Goal: Task Accomplishment & Management: Manage account settings

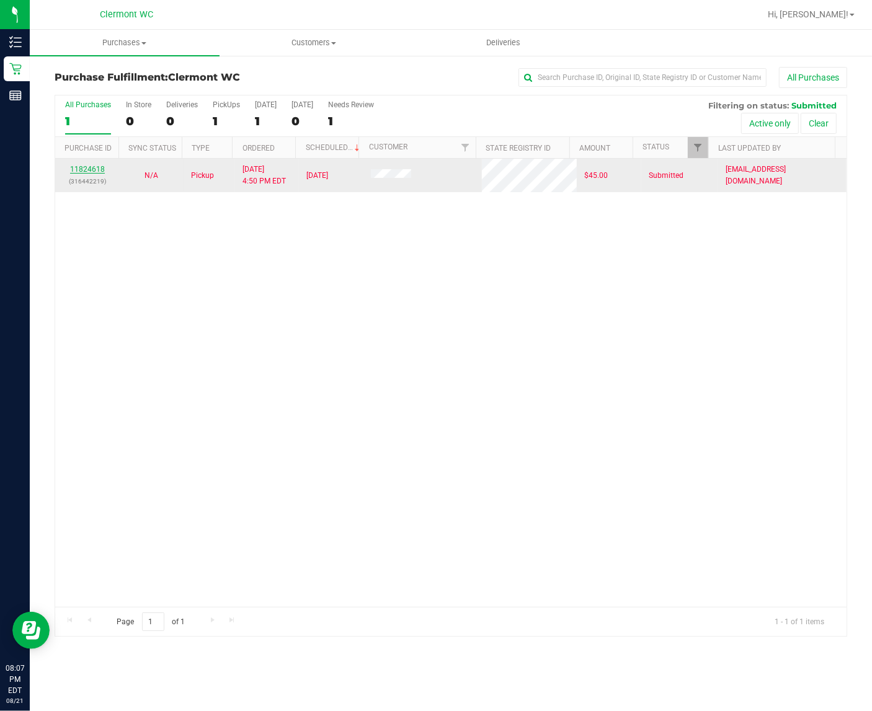
click at [76, 167] on link "11824618" at bounding box center [87, 169] width 35 height 9
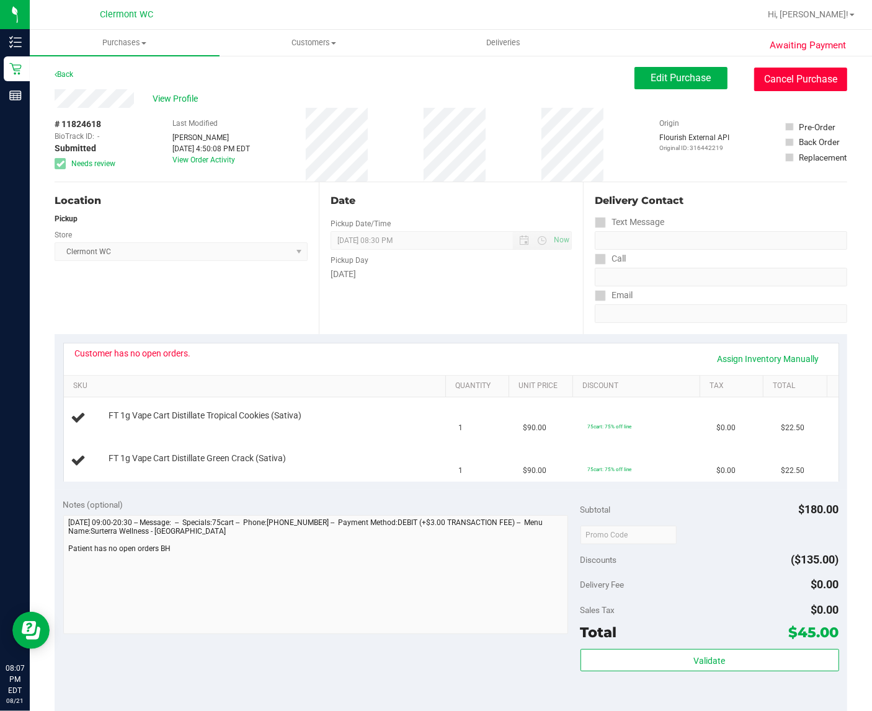
click at [828, 87] on button "Cancel Purchase" at bounding box center [800, 80] width 93 height 24
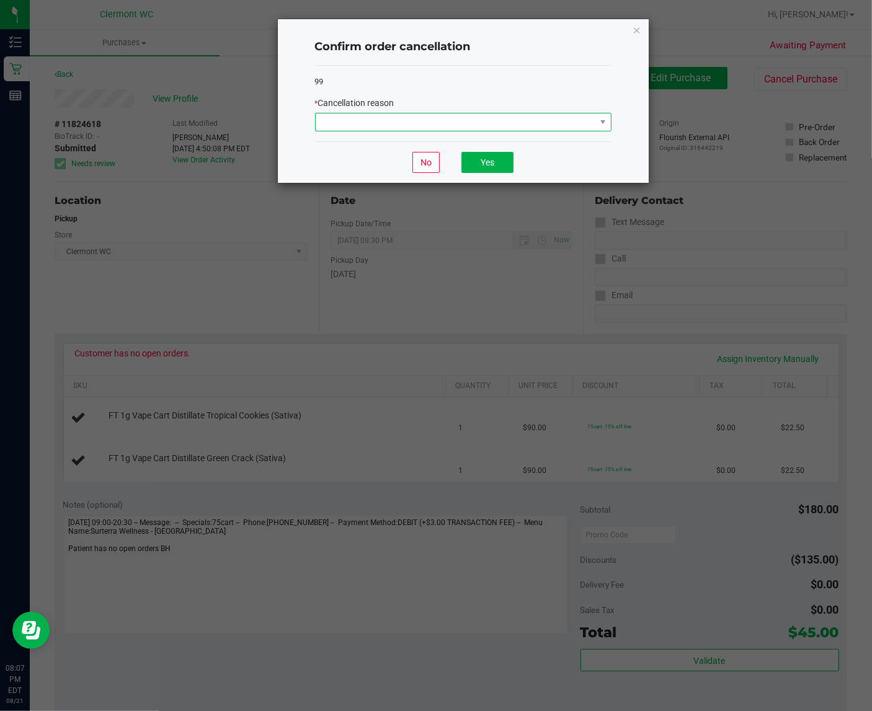
click at [506, 119] on span at bounding box center [456, 121] width 280 height 17
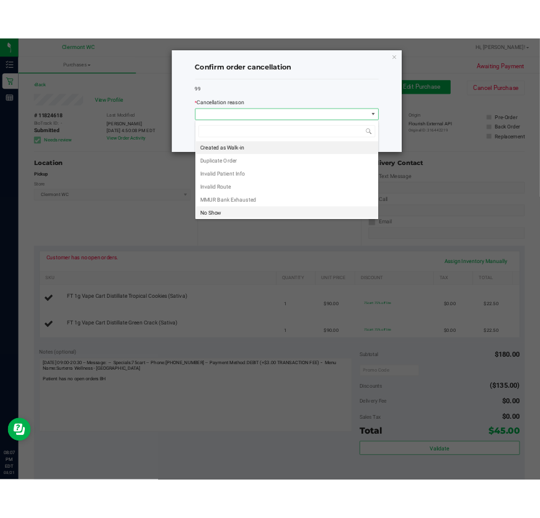
scroll to position [19, 296]
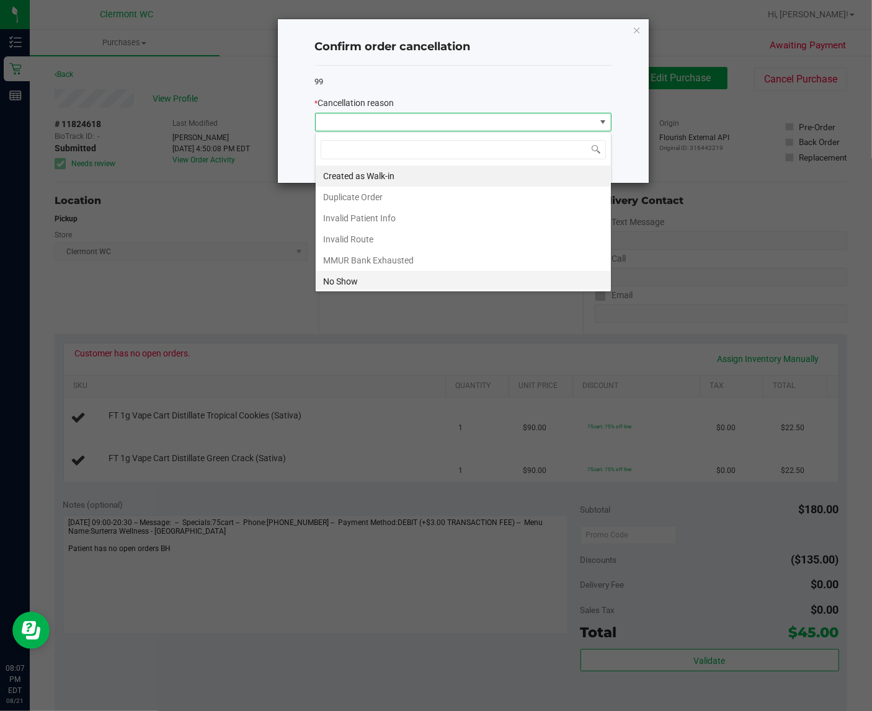
click at [479, 289] on li "No Show" at bounding box center [463, 281] width 295 height 21
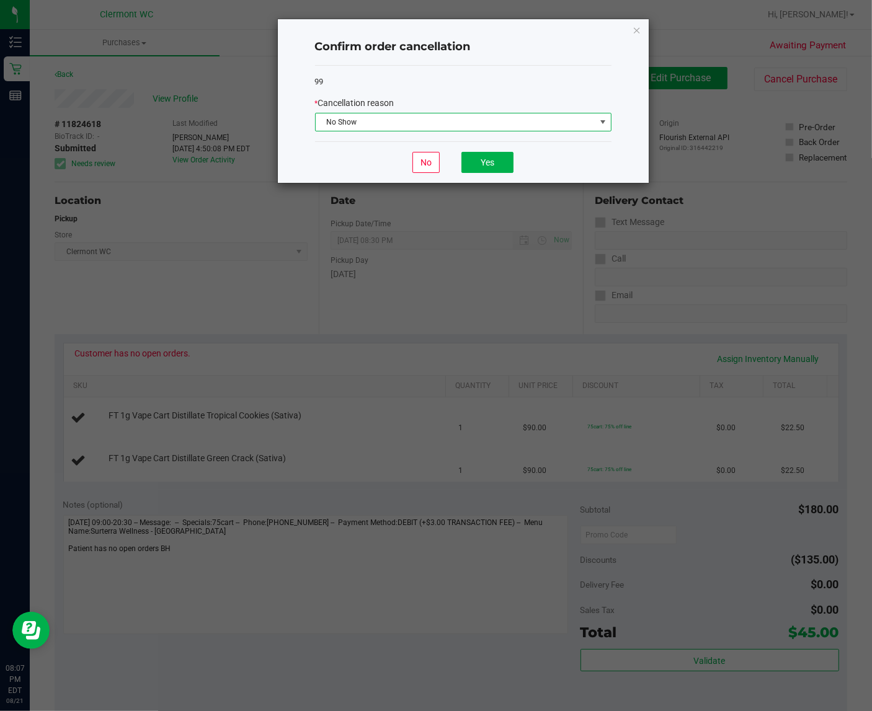
click at [516, 165] on div "No Yes" at bounding box center [463, 162] width 296 height 42
click at [484, 165] on button "Yes" at bounding box center [487, 162] width 52 height 21
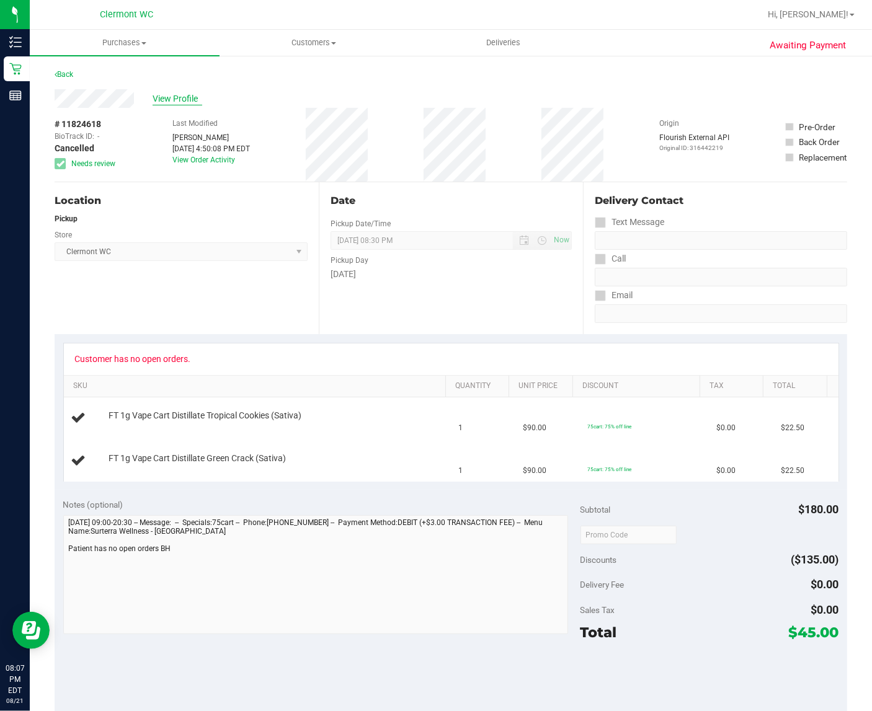
click at [190, 98] on span "View Profile" at bounding box center [178, 98] width 50 height 13
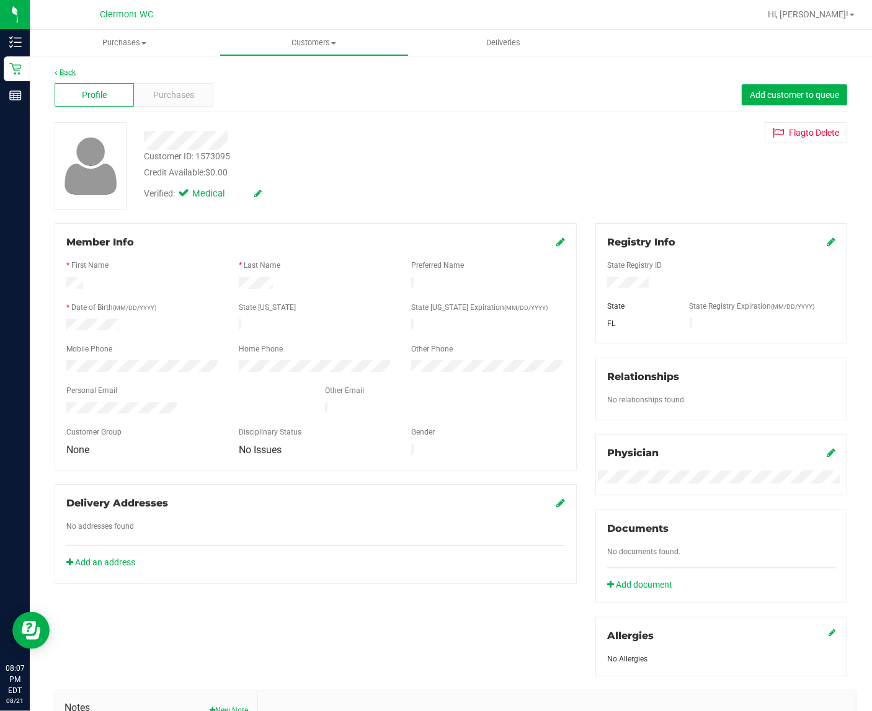
click at [72, 69] on link "Back" at bounding box center [65, 72] width 21 height 9
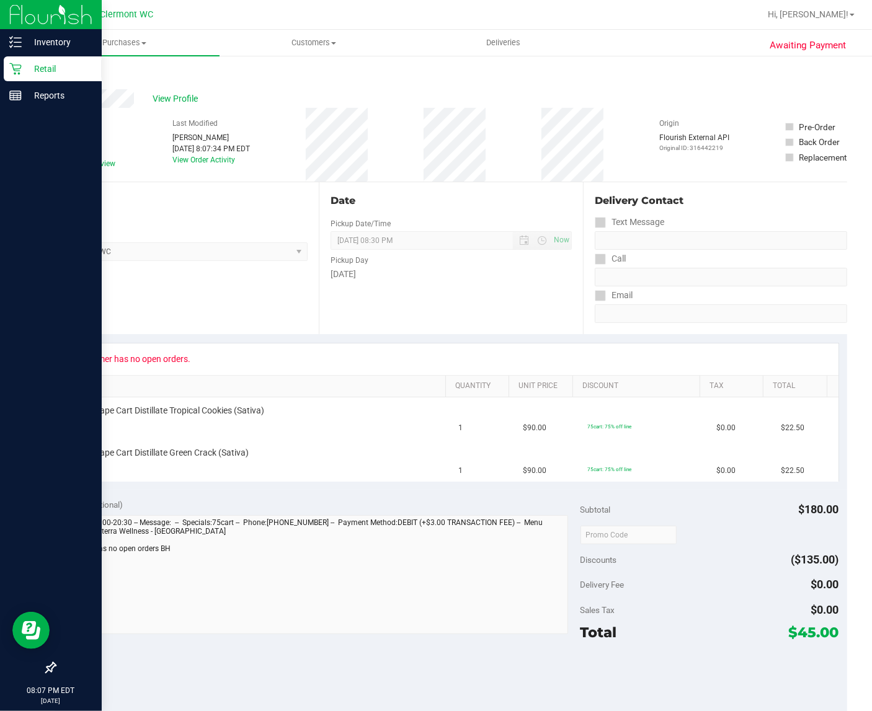
click at [66, 68] on p "Retail" at bounding box center [59, 68] width 74 height 15
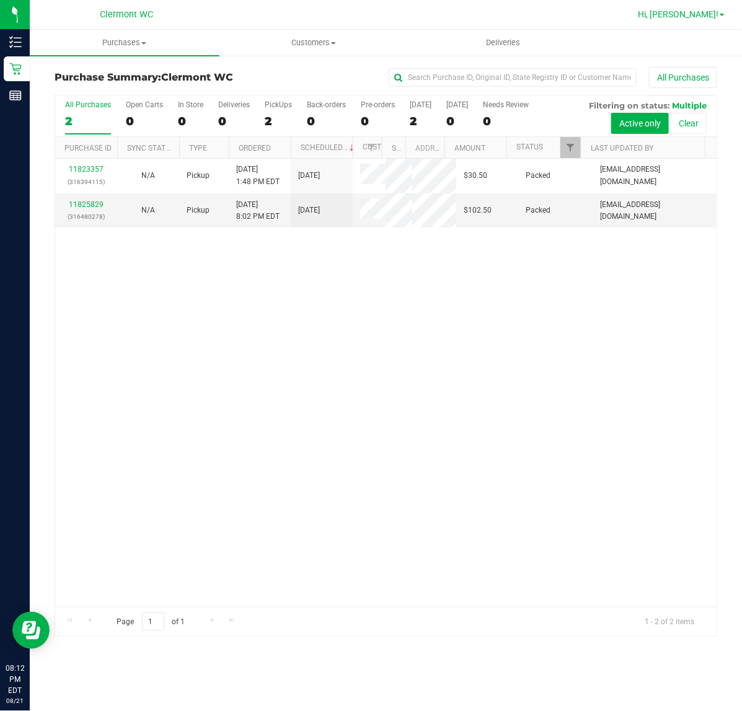
click at [685, 17] on span "Hi, [PERSON_NAME]!" at bounding box center [678, 14] width 81 height 10
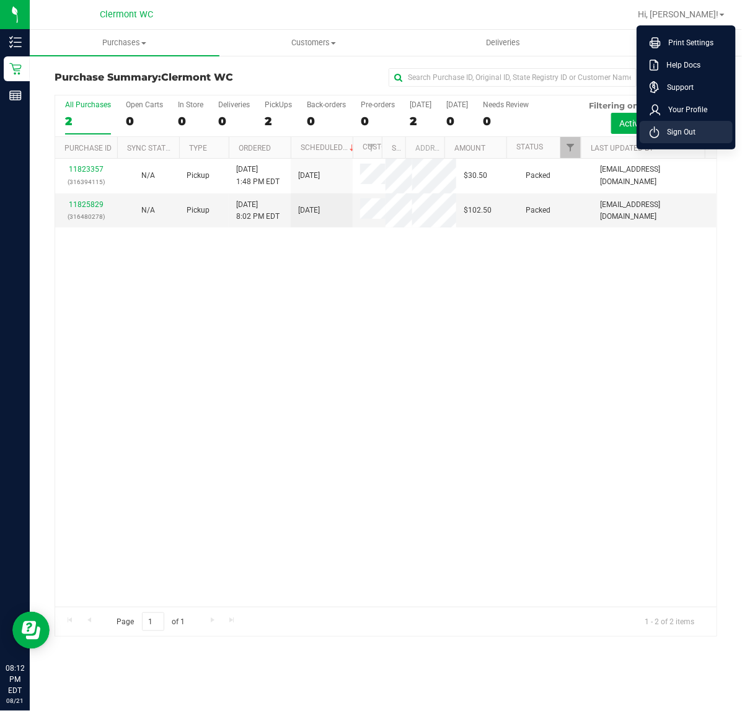
click at [694, 126] on span "Sign Out" at bounding box center [678, 132] width 36 height 12
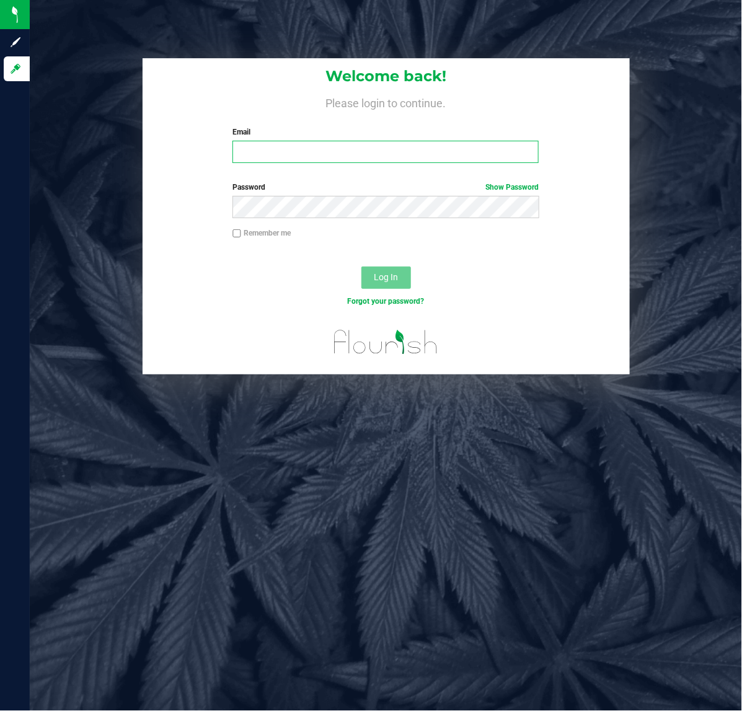
click at [437, 150] on input "Email" at bounding box center [385, 152] width 306 height 22
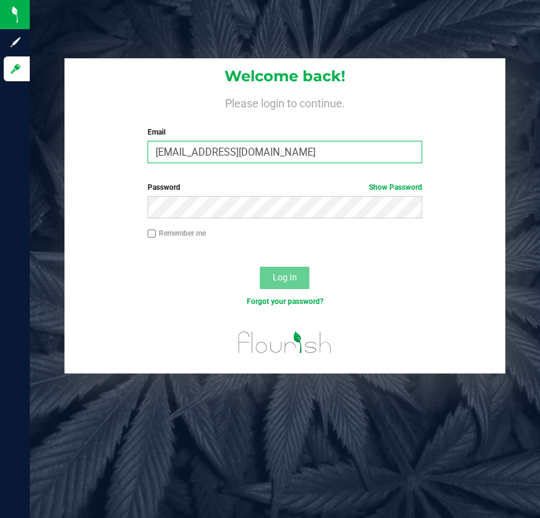
type input "[EMAIL_ADDRESS][DOMAIN_NAME]"
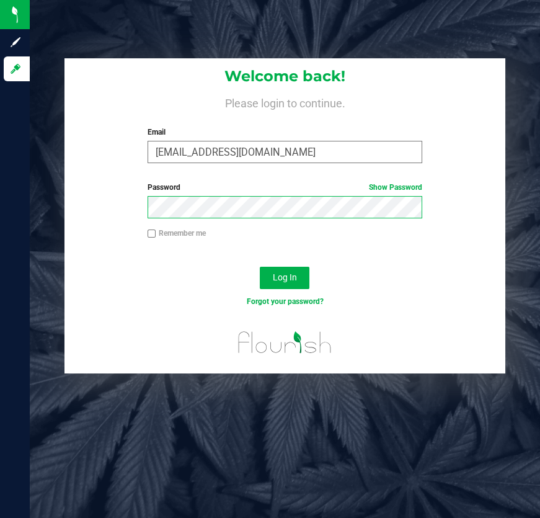
click at [260, 267] on button "Log In" at bounding box center [285, 278] width 50 height 22
